Goal: Task Accomplishment & Management: Use online tool/utility

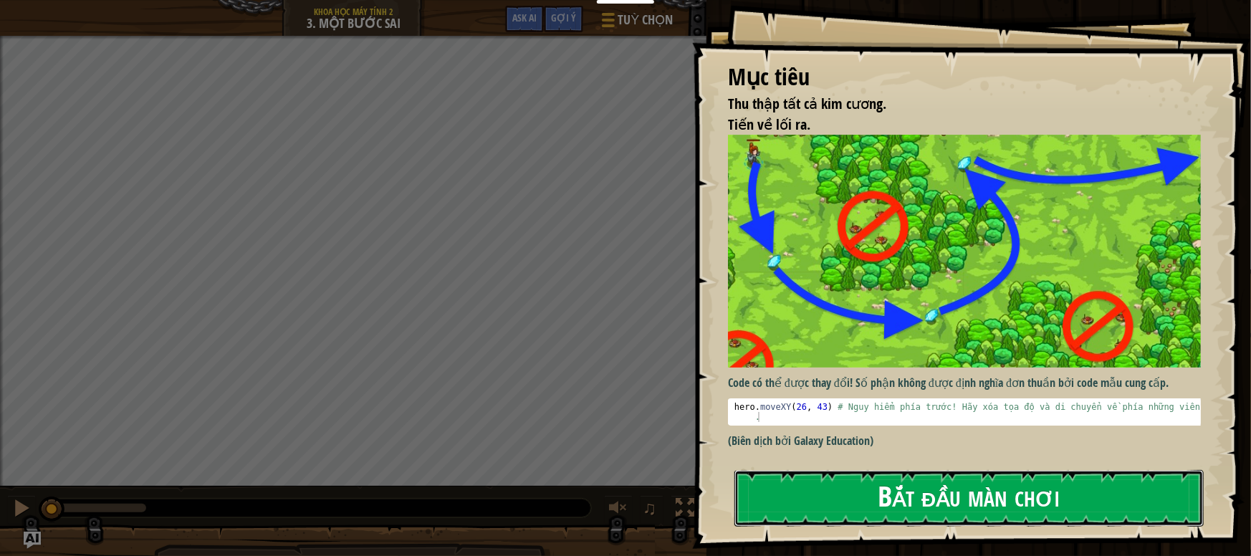
click at [946, 502] on button "Bắt đầu màn chơi" at bounding box center [969, 498] width 469 height 57
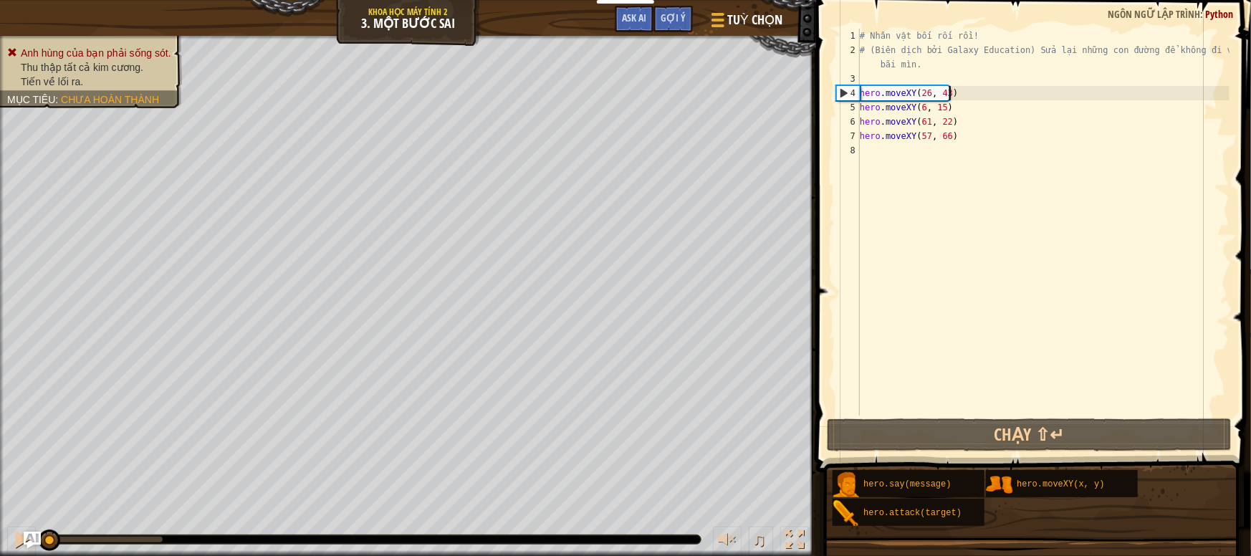
click at [995, 97] on div "# Nhân vật bối rối rồi! # (Biên dịch bởi Galaxy Education) Sửa lại những con đư…" at bounding box center [1043, 237] width 373 height 416
type textarea "hero.moveXY(26, 43)"
click at [968, 146] on div "# Nhân vật bối rối rồi! # (Biên dịch bởi Galaxy Education) Sửa lại những con đư…" at bounding box center [1043, 237] width 373 height 416
click at [925, 93] on div "# Nhân vật bối rối rồi! # (Biên dịch bởi Galaxy Education) Sửa lại những con đư…" at bounding box center [1043, 237] width 373 height 416
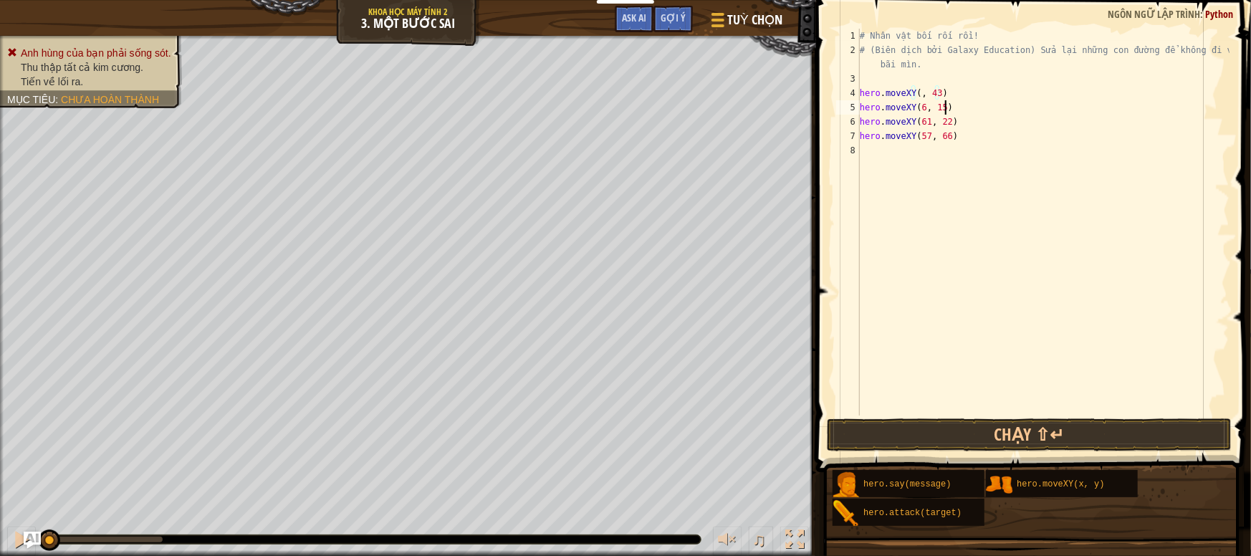
click at [983, 106] on div "# Nhân vật bối rối rồi! # (Biên dịch bởi Galaxy Education) Sửa lại những con đư…" at bounding box center [1043, 237] width 373 height 416
drag, startPoint x: 882, startPoint y: 96, endPoint x: 861, endPoint y: 94, distance: 20.9
click at [861, 94] on div "# Nhân vật bối rối rồi! # (Biên dịch bởi Galaxy Education) Sửa lại những con đư…" at bounding box center [1043, 237] width 373 height 416
click at [925, 97] on div "# Nhân vật bối rối rồi! # (Biên dịch bởi Galaxy Education) Sửa lại những con đư…" at bounding box center [1043, 237] width 373 height 416
drag, startPoint x: 911, startPoint y: 92, endPoint x: 882, endPoint y: 91, distance: 28.7
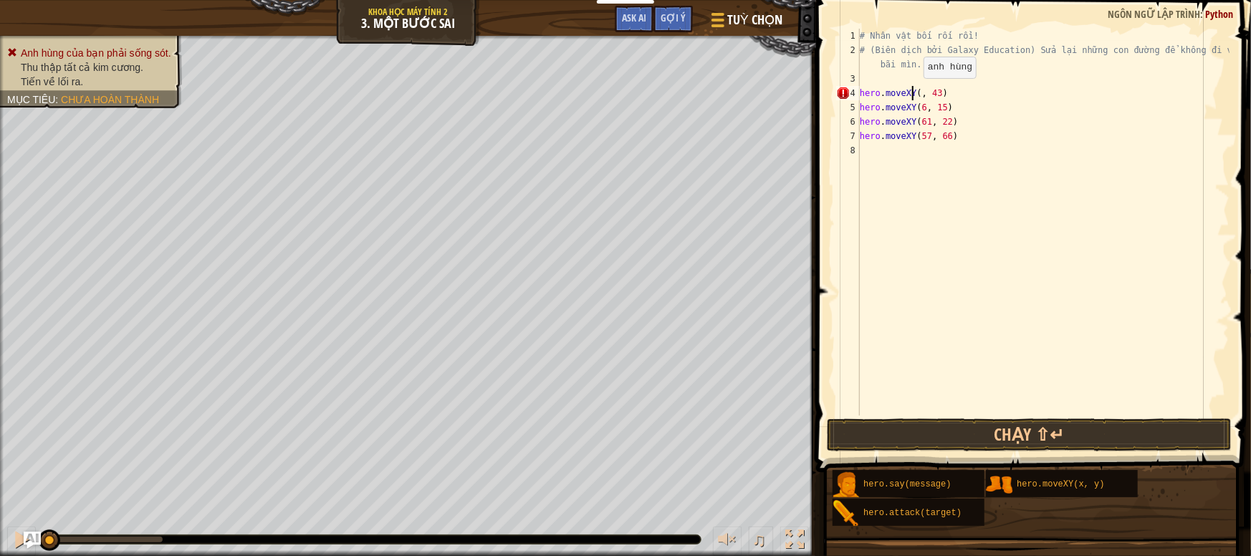
click at [882, 91] on div "# Nhân vật bối rối rồi! # (Biên dịch bởi Galaxy Education) Sửa lại những con đư…" at bounding box center [1043, 237] width 373 height 416
click at [916, 90] on div "# Nhân vật bối rối rồi! # (Biên dịch bởi Galaxy Education) Sửa lại những con đư…" at bounding box center [1043, 237] width 373 height 416
click at [920, 108] on div "# Nhân vật bối rối rồi! # (Biên dịch bởi Galaxy Education) Sửa lại những con đư…" at bounding box center [1043, 237] width 373 height 416
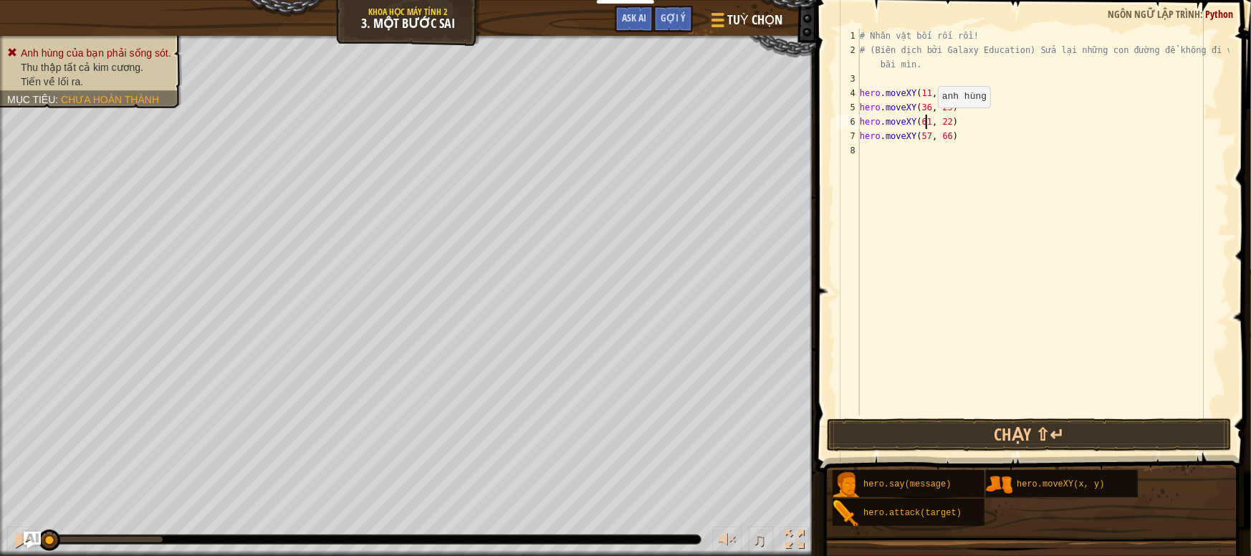
click at [927, 121] on div "# Nhân vật bối rối rồi! # (Biên dịch bởi Galaxy Education) Sửa lại những con đư…" at bounding box center [1043, 237] width 373 height 416
click at [917, 133] on div "# Nhân vật bối rối rồi! # (Biên dịch bởi Galaxy Education) Sửa lại những con đư…" at bounding box center [1043, 237] width 373 height 416
click at [948, 135] on div "# Nhân vật bối rối rồi! # (Biên dịch bởi Galaxy Education) Sửa lại những con đư…" at bounding box center [1043, 237] width 373 height 416
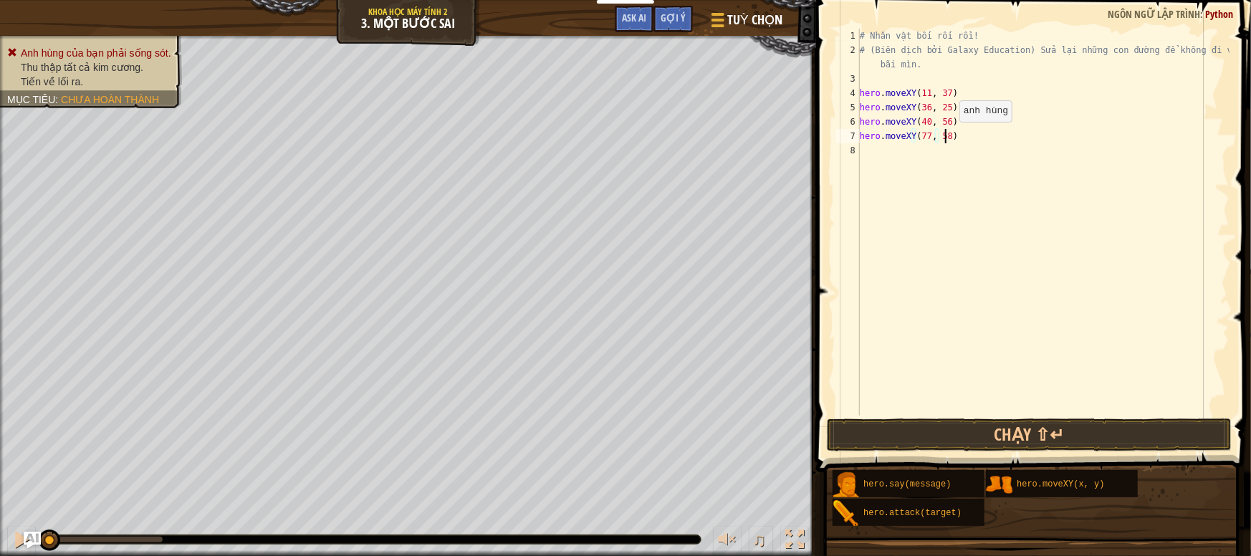
scroll to position [6, 6]
type textarea "hero.moveXY(77, 58)"
click at [1019, 431] on button "Chạy ⇧↵" at bounding box center [1030, 435] width 406 height 33
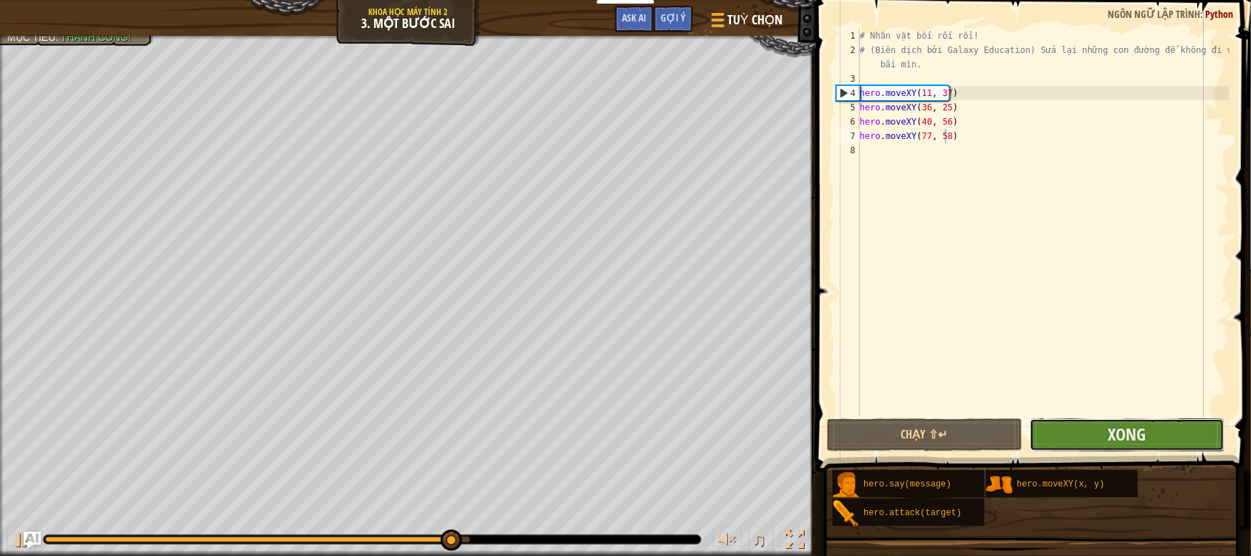
click at [1105, 431] on button "Xong" at bounding box center [1128, 435] width 196 height 33
